Goal: Task Accomplishment & Management: Use online tool/utility

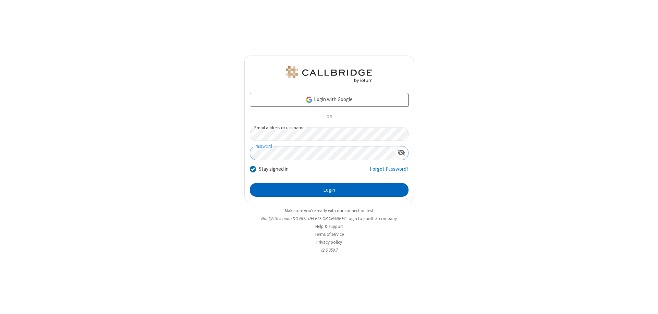
click at [329, 190] on button "Login" at bounding box center [329, 190] width 159 height 14
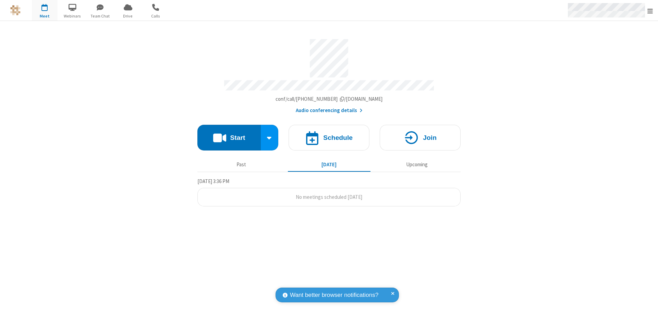
click at [650, 11] on span "Open menu" at bounding box center [649, 11] width 5 height 7
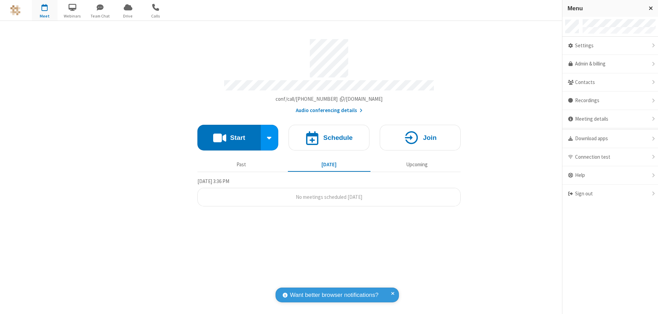
click at [45, 10] on span "button" at bounding box center [45, 7] width 26 height 12
click at [329, 134] on h4 "Schedule" at bounding box center [337, 137] width 29 height 7
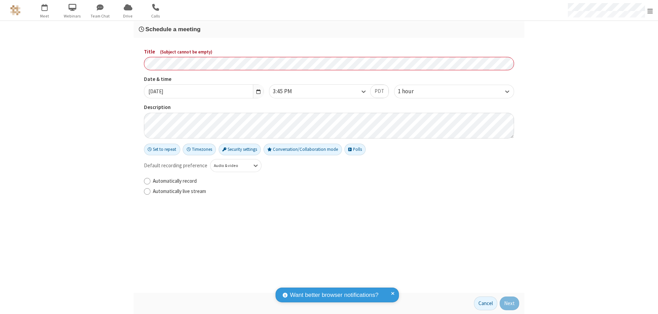
click at [329, 29] on h3 "Schedule a meeting" at bounding box center [329, 29] width 380 height 7
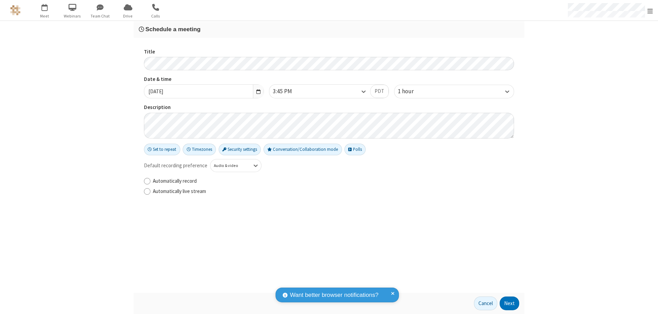
click at [509, 303] on button "Next" at bounding box center [509, 303] width 20 height 14
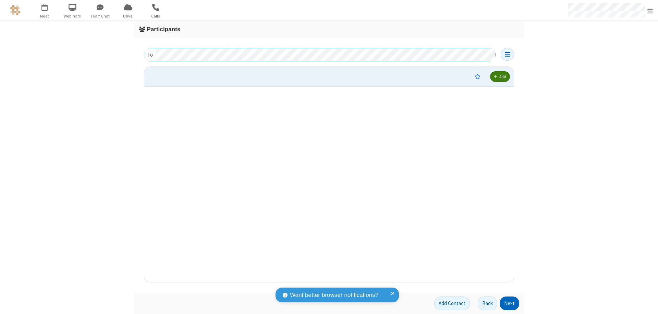
click at [509, 303] on button "Next" at bounding box center [509, 303] width 20 height 14
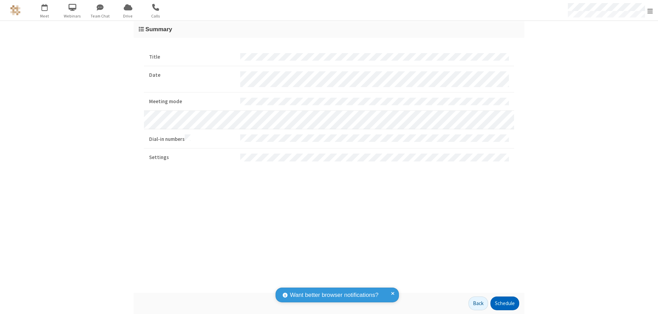
click at [504, 303] on button "Schedule" at bounding box center [504, 303] width 29 height 14
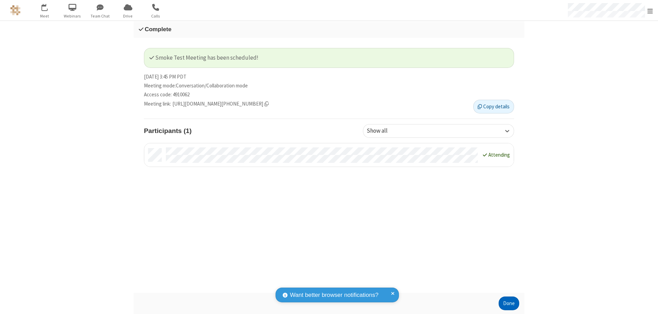
click at [509, 303] on button "Done" at bounding box center [508, 303] width 21 height 14
